Goal: Information Seeking & Learning: Learn about a topic

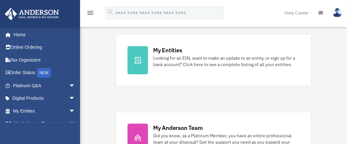
scroll to position [205, 0]
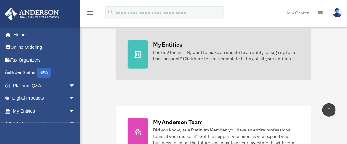
click at [136, 62] on div at bounding box center [137, 54] width 20 height 28
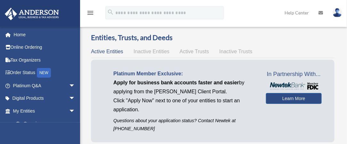
scroll to position [125, 0]
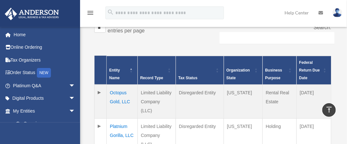
click at [117, 118] on td "Platnium Gorilla, LLC" at bounding box center [122, 135] width 31 height 34
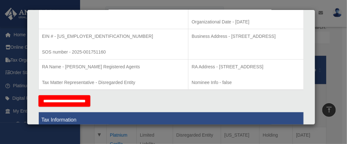
scroll to position [0, 0]
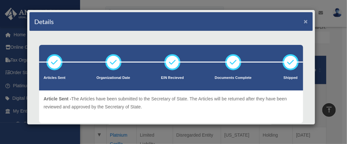
click at [303, 18] on button "×" at bounding box center [305, 21] width 4 height 7
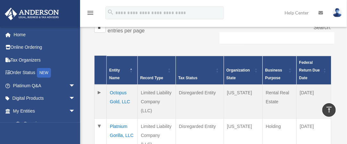
scroll to position [251, 0]
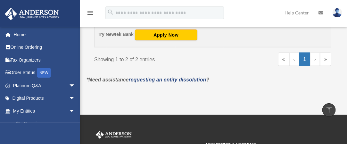
click at [79, 129] on div "davidebess@gmail.com Sign Out davidebess@gmail.com Home Online Ordering Tax Org…" at bounding box center [40, 99] width 80 height 144
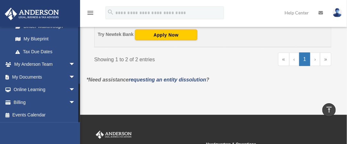
click at [79, 121] on div at bounding box center [79, 75] width 2 height 96
click at [69, 76] on span "arrow_drop_down" at bounding box center [75, 76] width 13 height 13
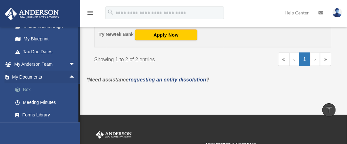
click at [33, 88] on link "Box" at bounding box center [47, 89] width 76 height 13
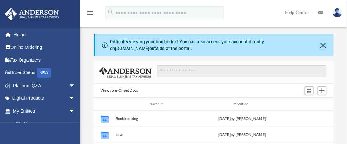
scroll to position [140, 235]
click at [323, 44] on button "Close" at bounding box center [323, 45] width 8 height 9
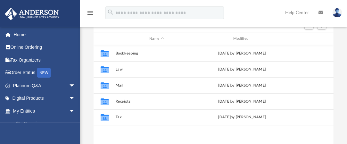
scroll to position [51, 0]
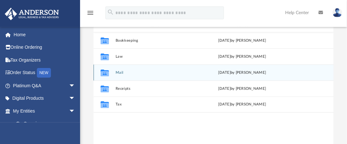
click at [113, 71] on div "Collaborated Folder Mail [DATE] by [PERSON_NAME]" at bounding box center [213, 72] width 240 height 16
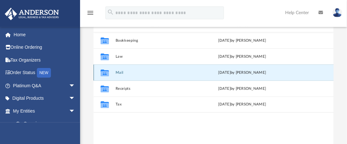
click at [121, 72] on button "Mail" at bounding box center [156, 72] width 83 height 4
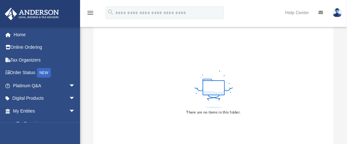
scroll to position [0, 0]
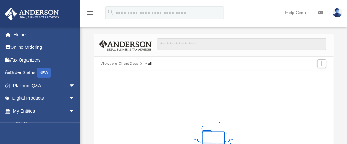
click at [132, 62] on button "Viewable-ClientDocs" at bounding box center [119, 64] width 38 height 6
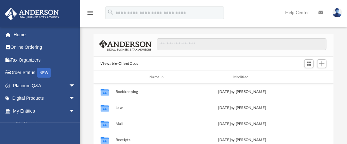
scroll to position [140, 235]
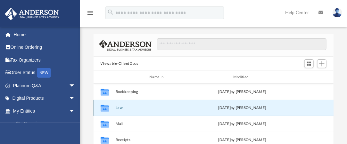
click at [118, 108] on button "Law" at bounding box center [156, 108] width 83 height 4
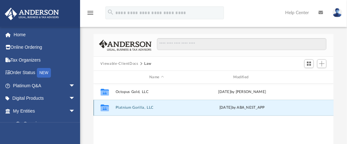
click at [122, 107] on button "Platnium Gorilla, LLC" at bounding box center [156, 107] width 83 height 4
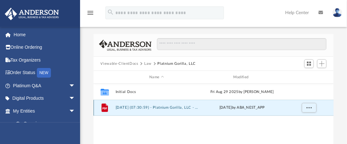
click at [169, 107] on button "2025.09.10 (07:30:59) - Platnium Gorilla, LLC - EIN Letter from IRS.pdf" at bounding box center [156, 107] width 83 height 4
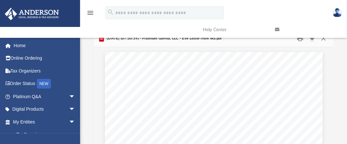
scroll to position [0, 0]
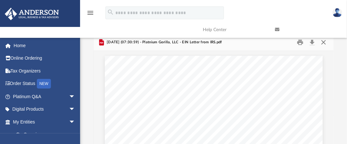
click at [325, 42] on button "Close" at bounding box center [323, 42] width 12 height 10
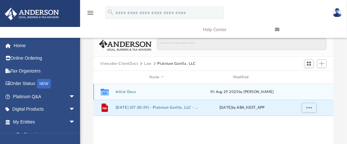
click at [128, 89] on div "Collaborated Folder Initial Docs Fri Aug 29 2025 by Marielle Palivino" at bounding box center [213, 92] width 240 height 16
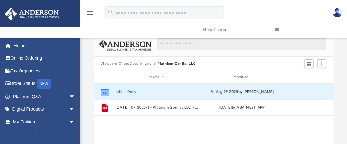
click at [130, 91] on button "Initial Docs" at bounding box center [156, 92] width 83 height 4
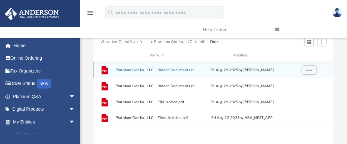
scroll to position [26, 0]
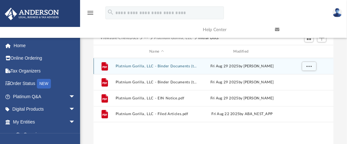
click at [178, 63] on div "File Platnium Gorilla, LLC - Binder Documents (to be shipped) - DocuSigned.pdf …" at bounding box center [213, 66] width 240 height 16
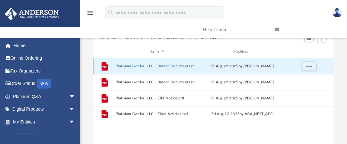
click at [176, 67] on button "Platnium Gorilla, LLC - Binder Documents (to be shipped) - DocuSigned.pdf" at bounding box center [156, 66] width 83 height 4
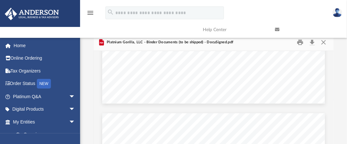
scroll to position [7085, 0]
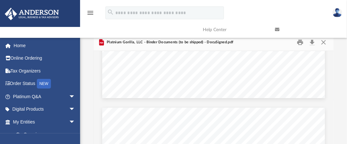
click at [331, 109] on div "Scroll to top vertical_align_top" at bounding box center [328, 109] width 13 height 13
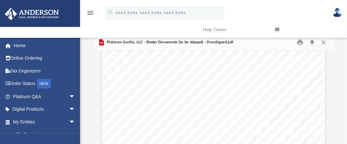
click at [331, 109] on div "Scroll to top vertical_align_top" at bounding box center [328, 109] width 13 height 13
click at [267, 97] on span "A Member does not have any fiduciary duty to the Company or to any other Member…" at bounding box center [213, 98] width 170 height 4
click at [183, 100] on div "A Wyoming Limited Liability Company 1 100 Platnium Gorilla, LLC David Earl Bess…" at bounding box center [237, 142] width 288 height 222
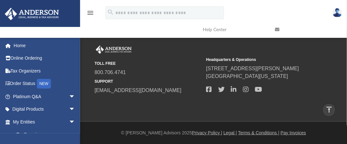
scroll to position [75, 0]
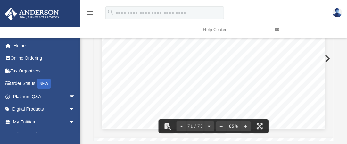
scroll to position [0, 0]
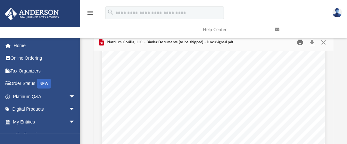
click at [301, 43] on button "Print" at bounding box center [299, 42] width 13 height 10
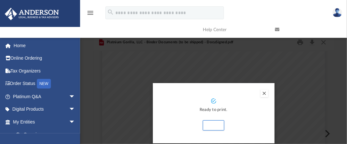
click at [267, 93] on button "Preview" at bounding box center [264, 93] width 8 height 8
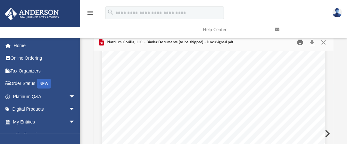
click at [298, 42] on button "Print" at bounding box center [299, 42] width 13 height 10
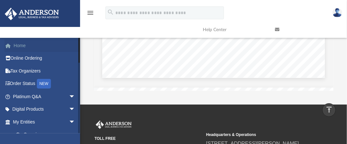
click at [21, 45] on link "Home" at bounding box center [44, 45] width 80 height 13
